Goal: Task Accomplishment & Management: Use online tool/utility

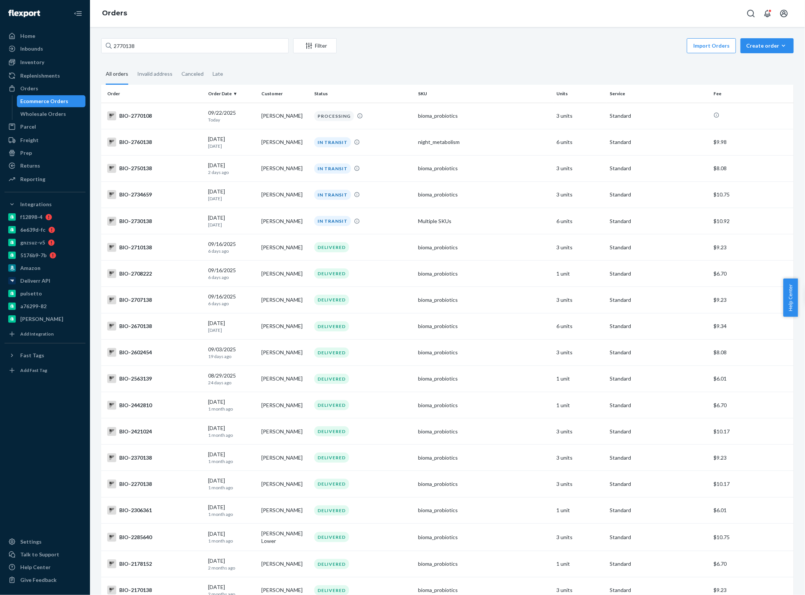
click at [139, 47] on input "2770138" at bounding box center [194, 45] width 187 height 15
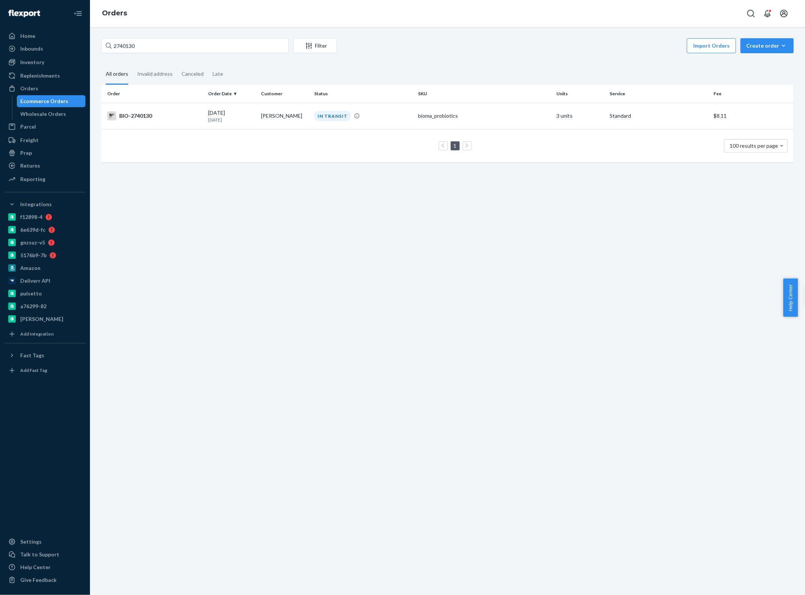
type input "2740130"
click at [258, 117] on td "Amber Hobbs" at bounding box center [284, 116] width 53 height 26
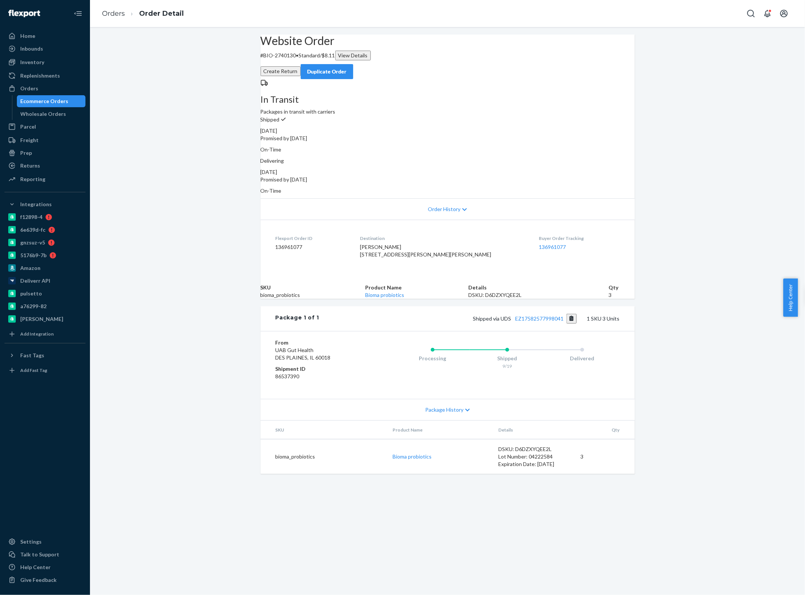
click at [301, 66] on button "Create Return" at bounding box center [280, 71] width 40 height 10
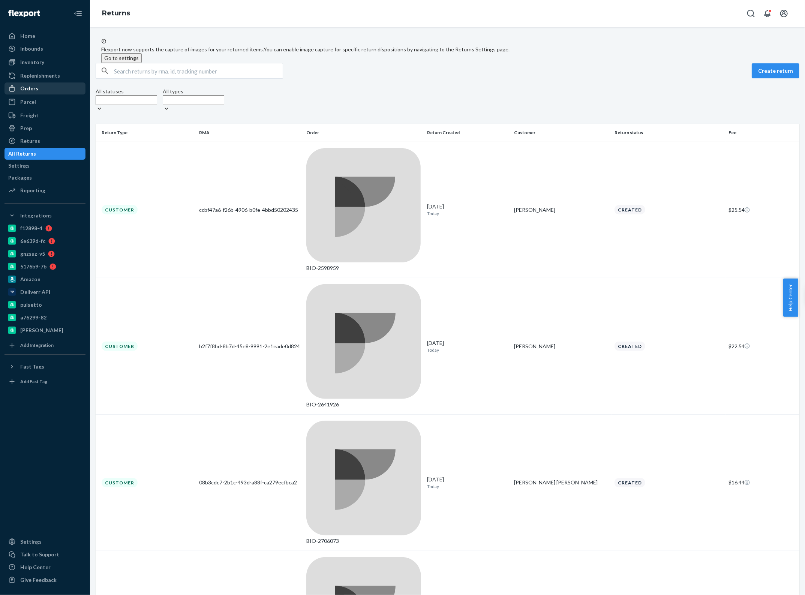
click at [42, 90] on div "Orders" at bounding box center [44, 88] width 79 height 10
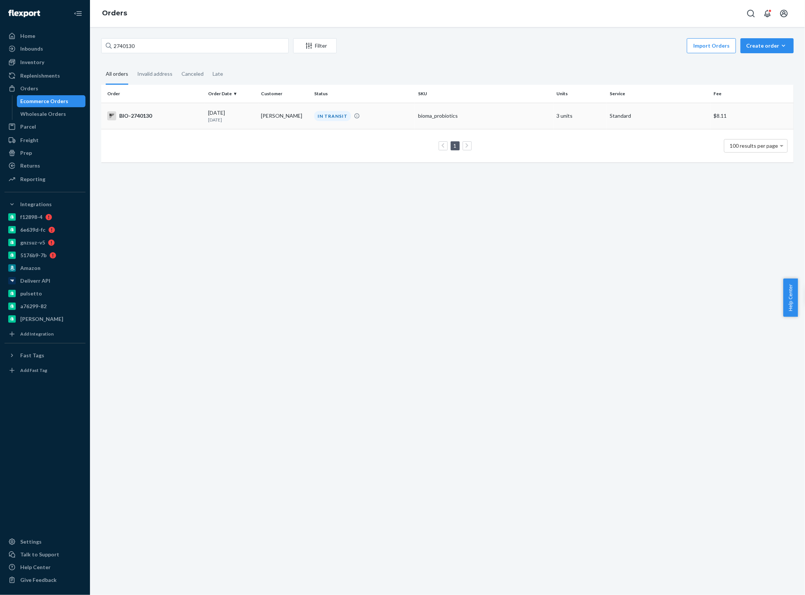
click at [272, 112] on td "Amber Hobbs" at bounding box center [284, 116] width 53 height 26
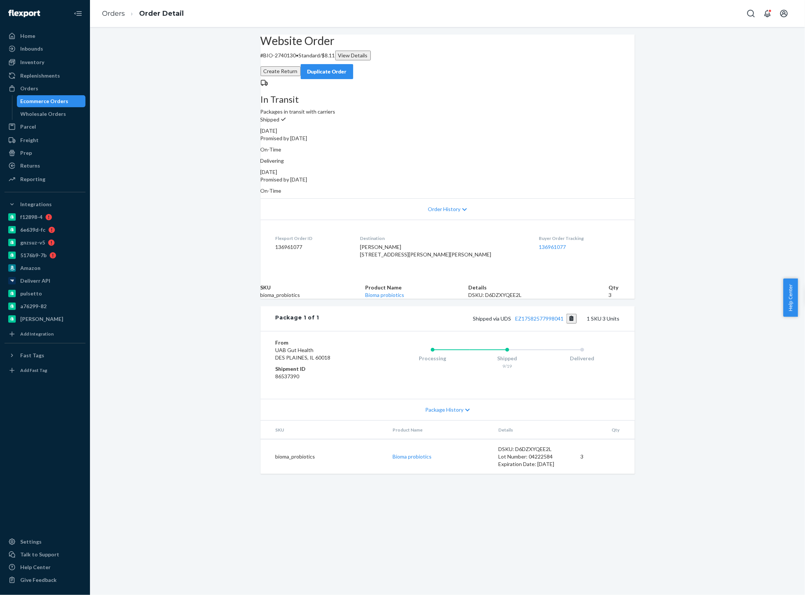
click at [301, 66] on button "Create Return" at bounding box center [280, 71] width 40 height 10
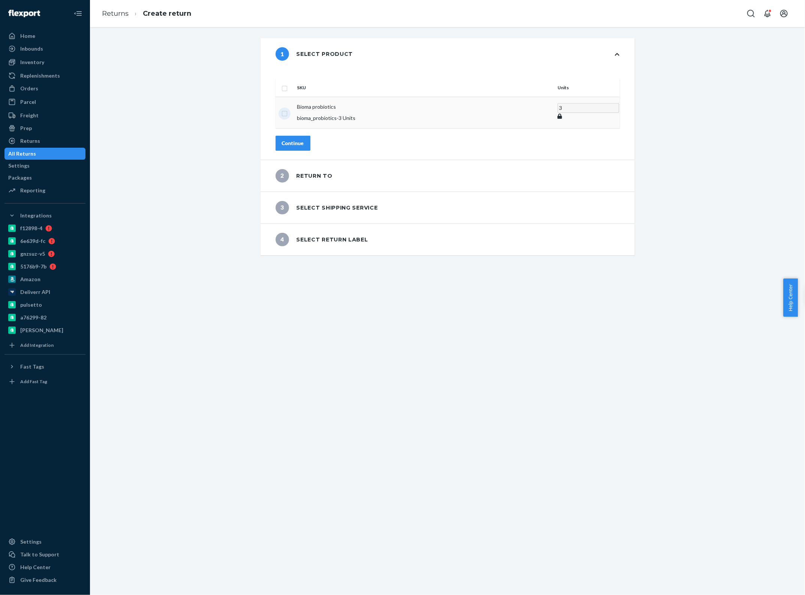
click at [287, 109] on input "checkbox" at bounding box center [284, 113] width 6 height 8
checkbox input "true"
click at [304, 139] on div "Continue" at bounding box center [293, 142] width 22 height 7
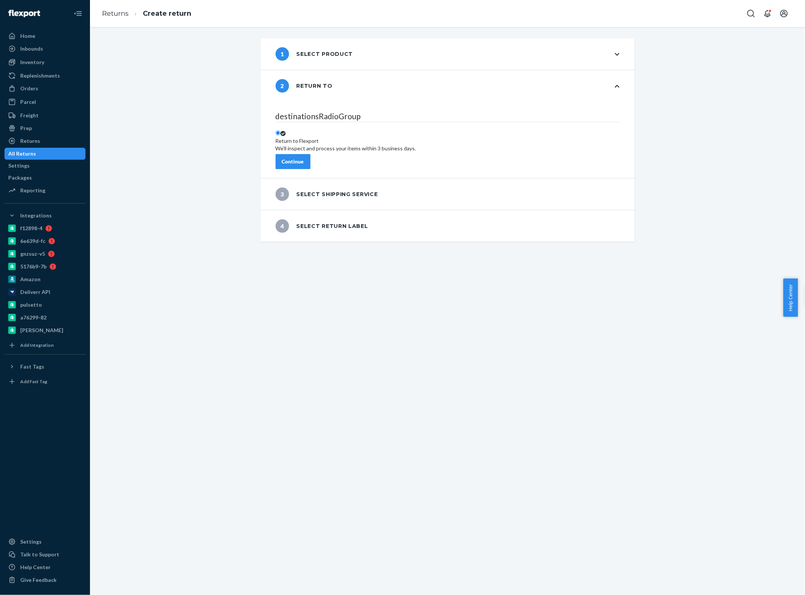
click at [307, 154] on button "Continue" at bounding box center [292, 161] width 35 height 15
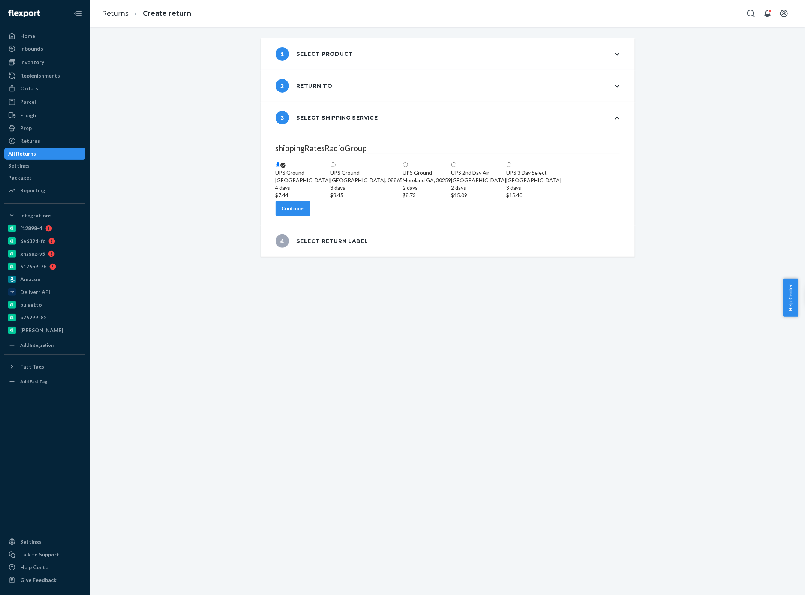
click at [304, 212] on div "Continue" at bounding box center [293, 208] width 22 height 7
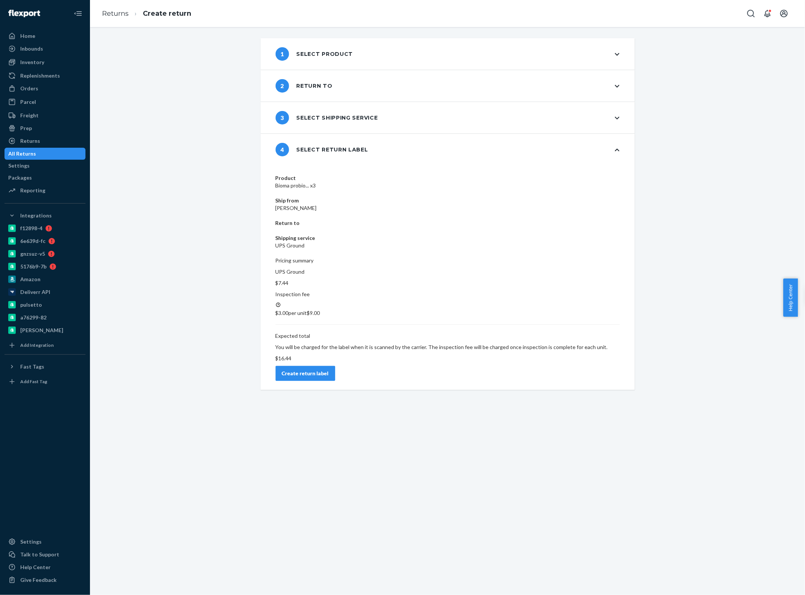
click at [329, 369] on div "Create return label" at bounding box center [305, 372] width 47 height 7
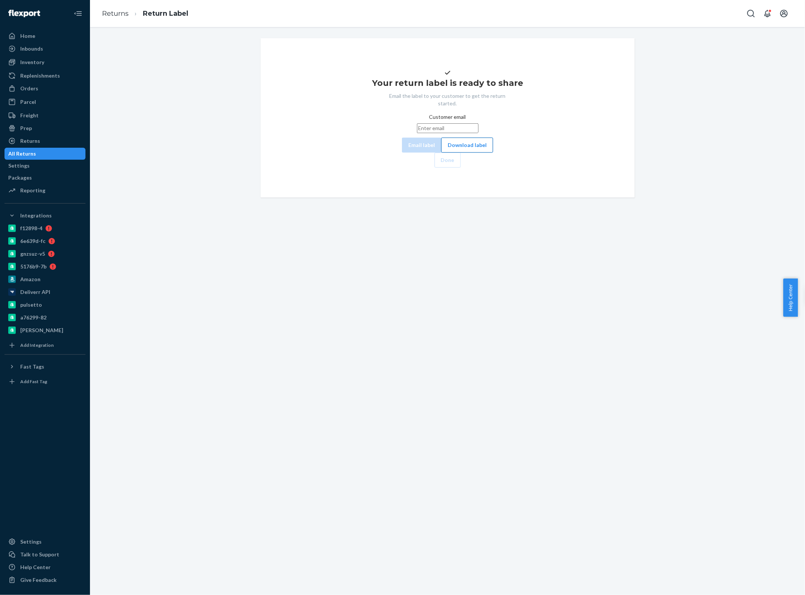
click at [441, 153] on button "Download label" at bounding box center [467, 145] width 52 height 15
